Goal: Information Seeking & Learning: Learn about a topic

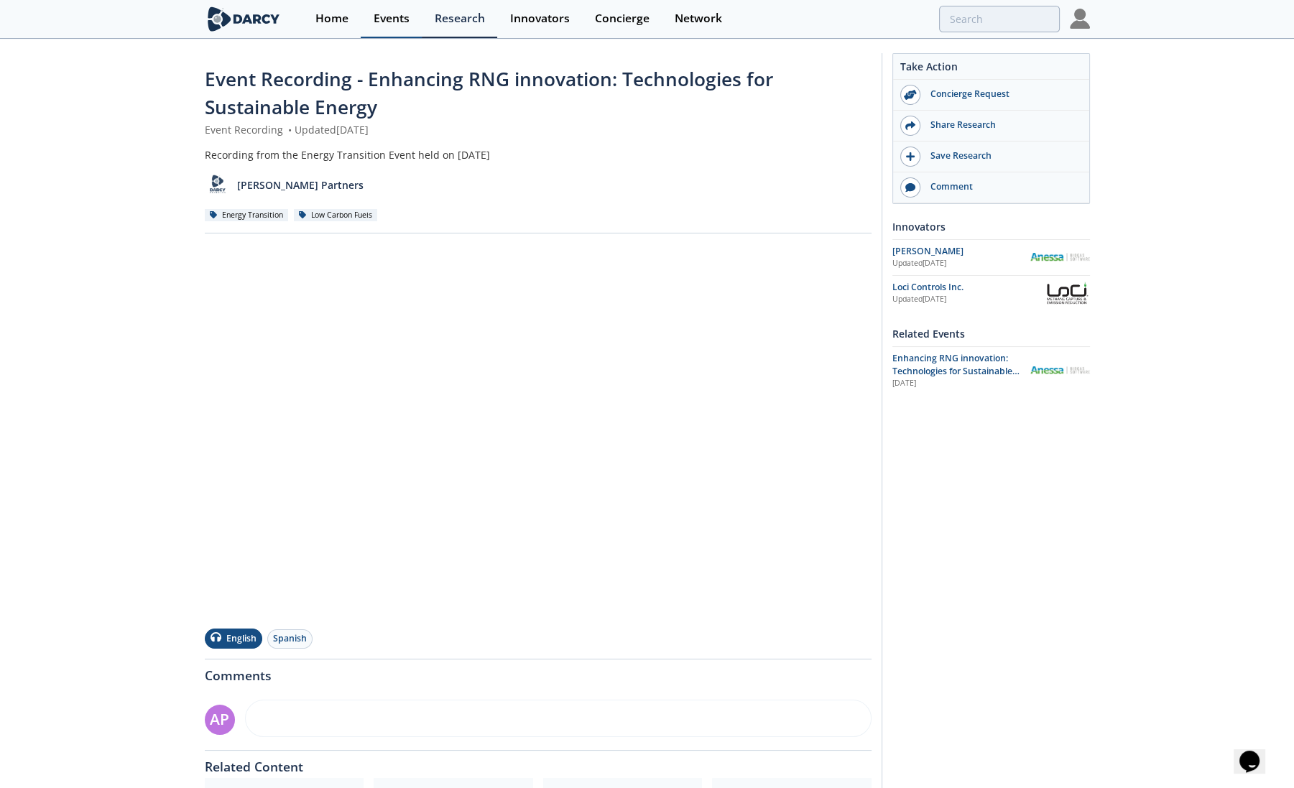
click at [395, 17] on div "Events" at bounding box center [392, 18] width 36 height 11
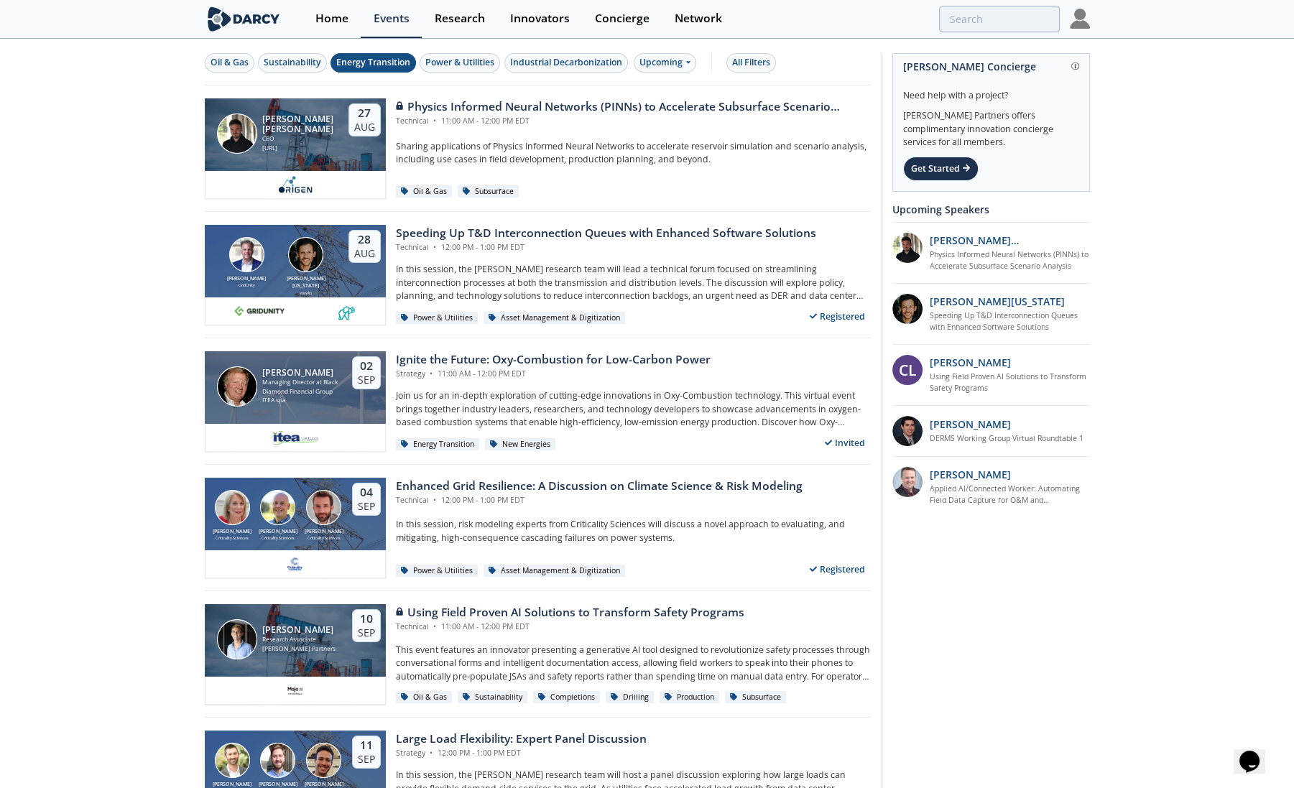
click at [392, 65] on div "Energy Transition" at bounding box center [373, 62] width 74 height 13
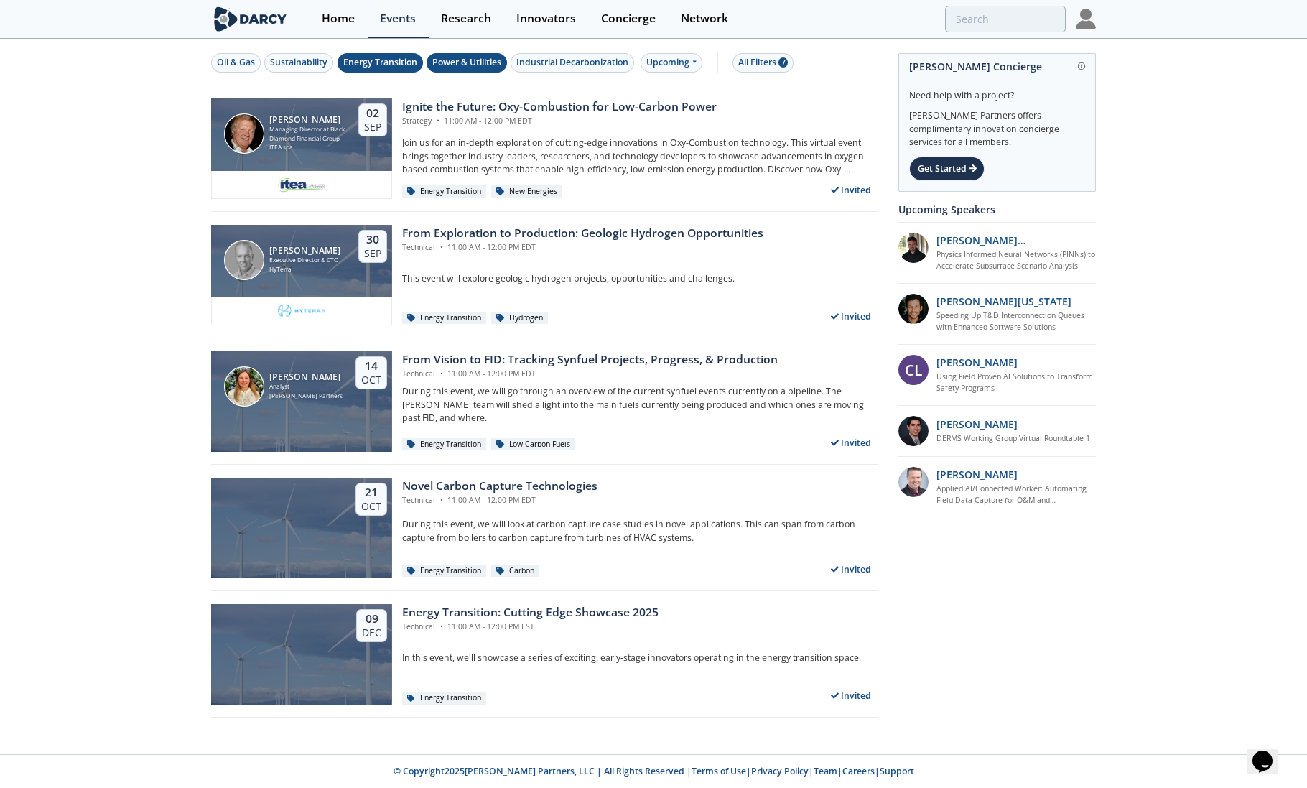
click at [470, 69] on button "Power & Utilities" at bounding box center [467, 62] width 80 height 19
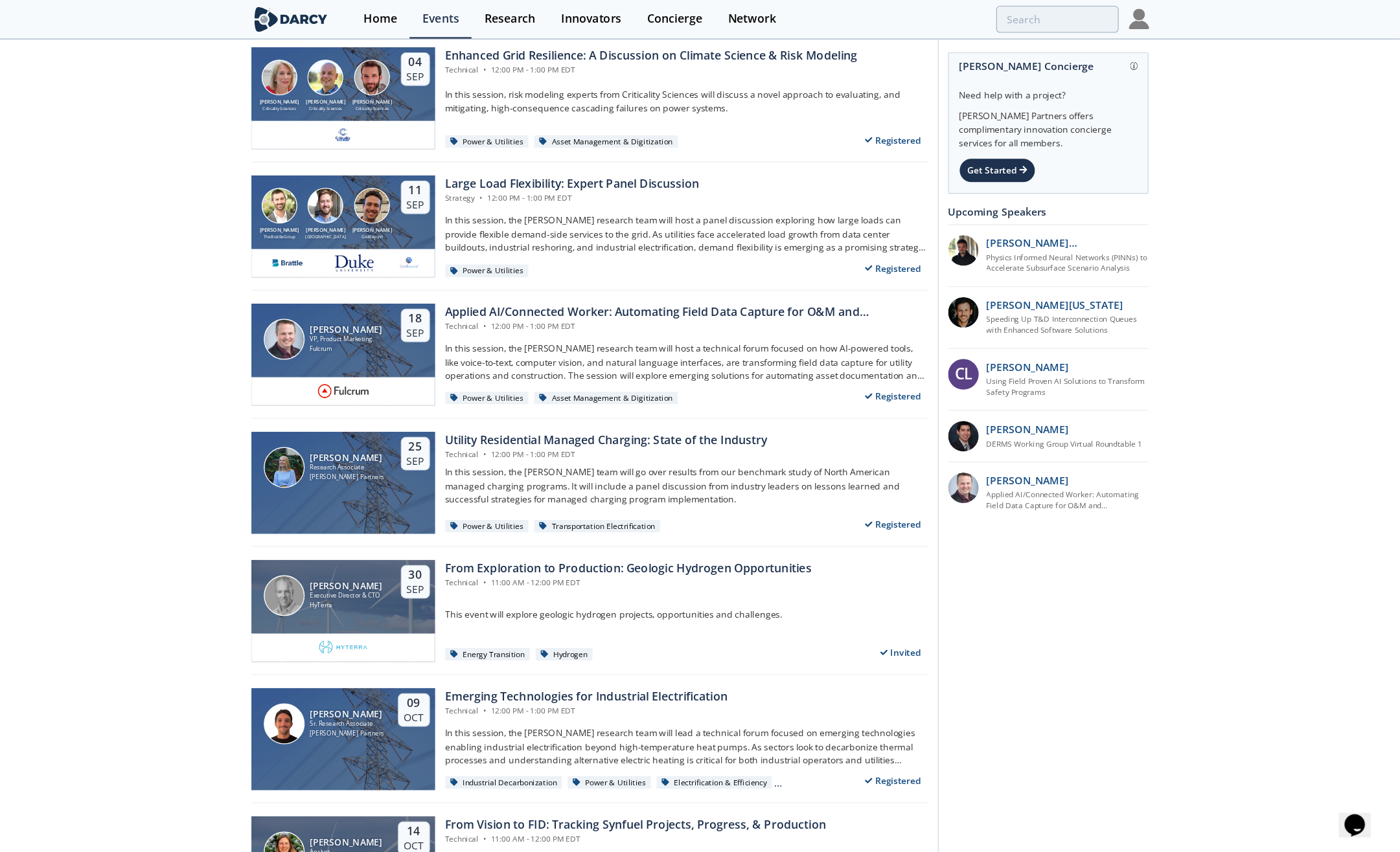
scroll to position [275, 0]
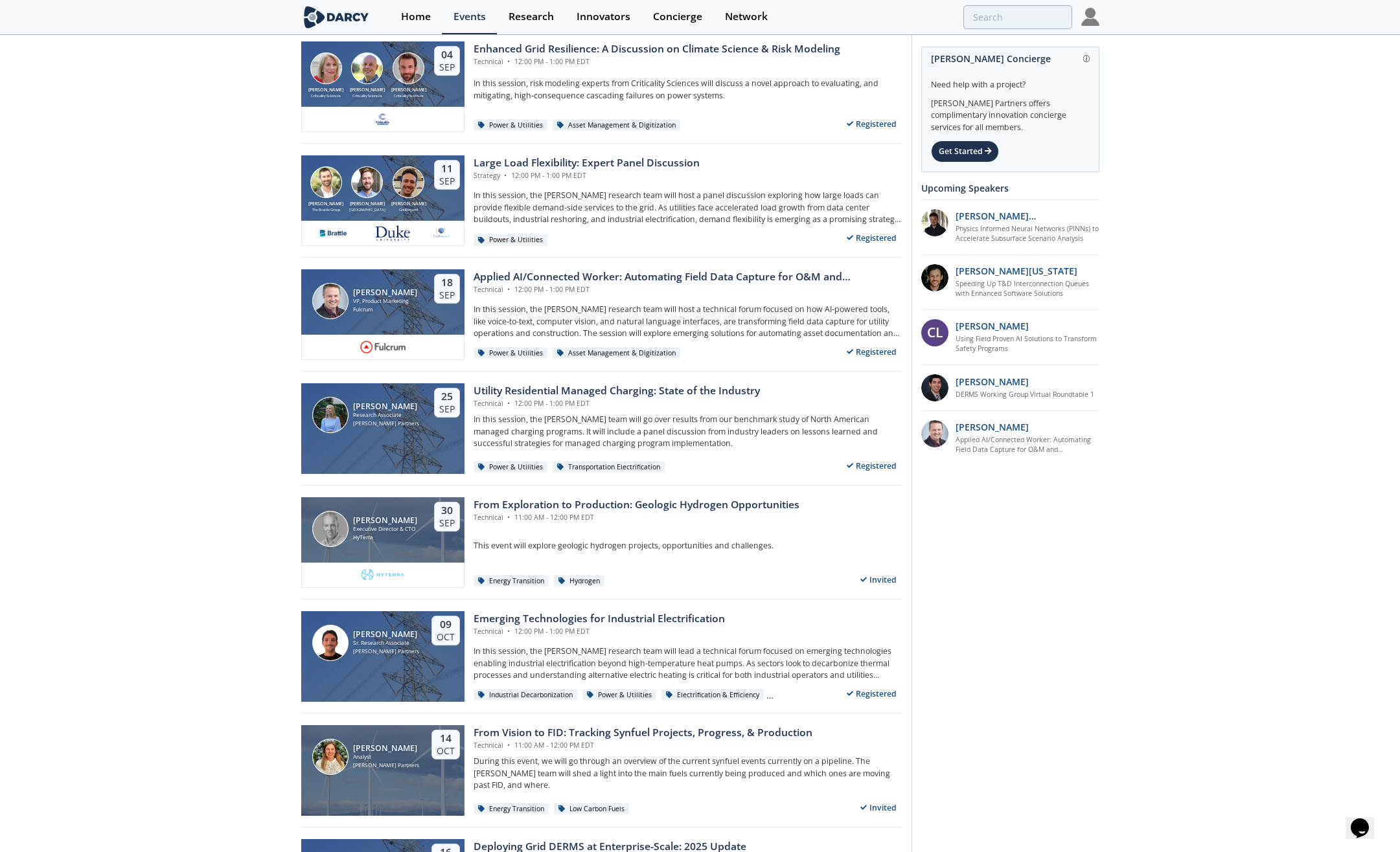
drag, startPoint x: 742, startPoint y: 0, endPoint x: 164, endPoint y: 325, distance: 663.1
click at [164, 325] on div "Oil & Gas Sustainability Energy Transition Power & Utilities Industrial Decarbo…" at bounding box center [700, 816] width 1400 height 2111
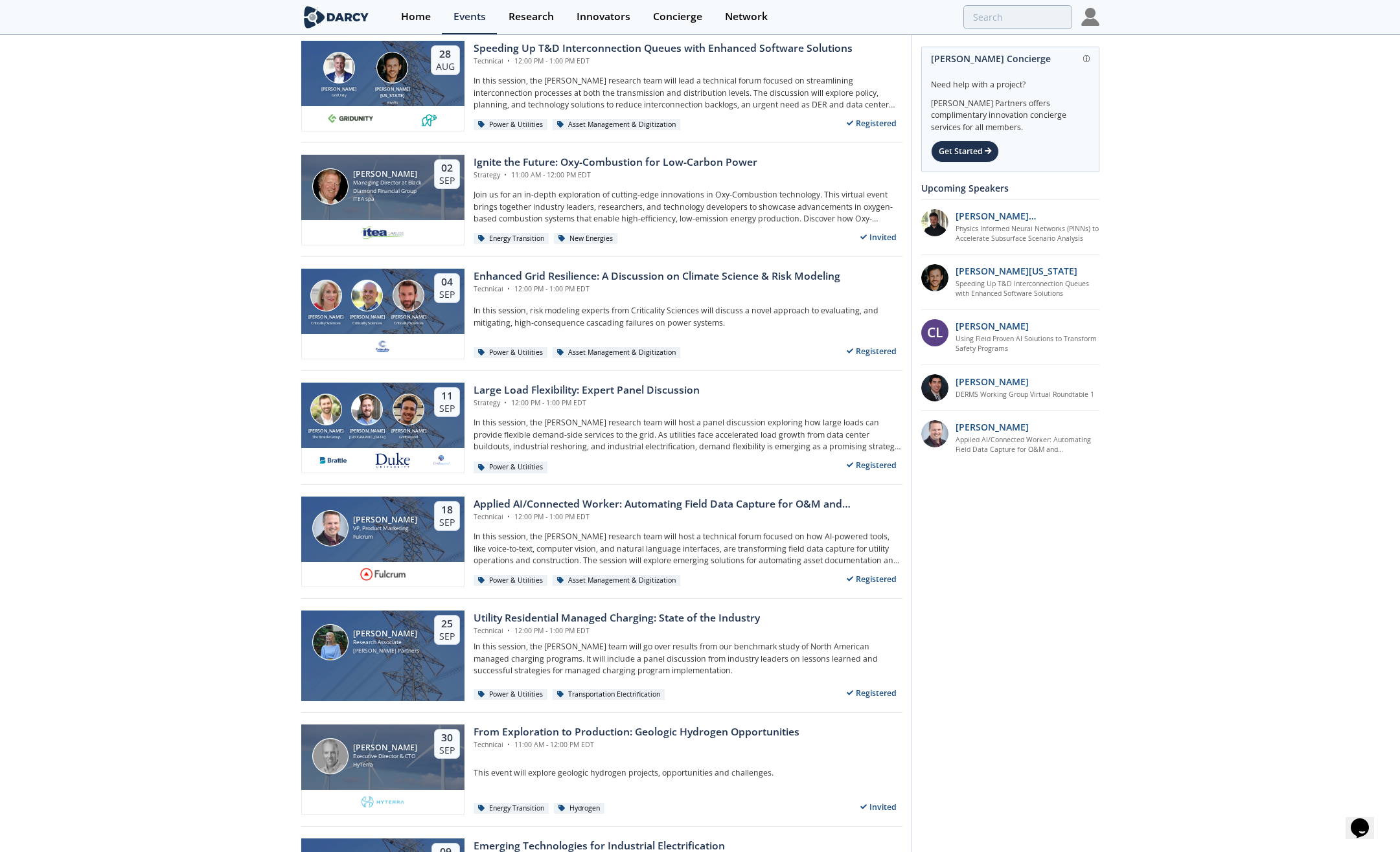
scroll to position [50, 0]
